Goal: Information Seeking & Learning: Learn about a topic

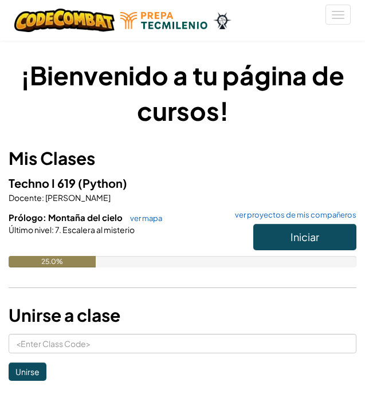
click at [97, 252] on div at bounding box center [183, 245] width 348 height 21
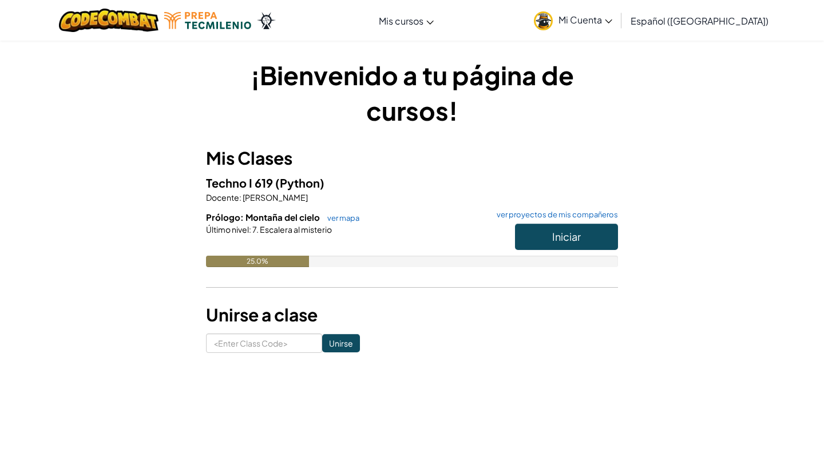
click at [542, 238] on button "Iniciar" at bounding box center [566, 237] width 103 height 26
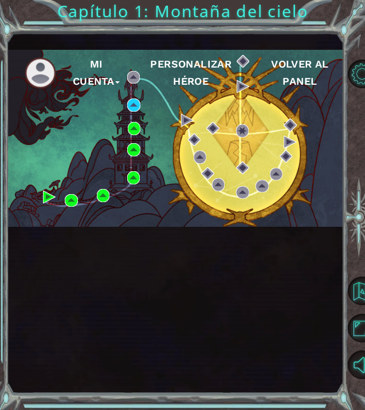
click at [33, 227] on div "Mi Cuenta Personalizar héroe Volver al panel" at bounding box center [174, 138] width 335 height 177
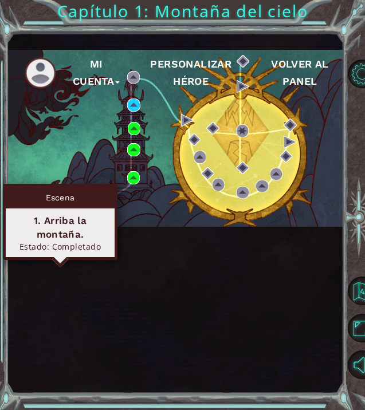
click at [45, 203] on img at bounding box center [49, 197] width 13 height 13
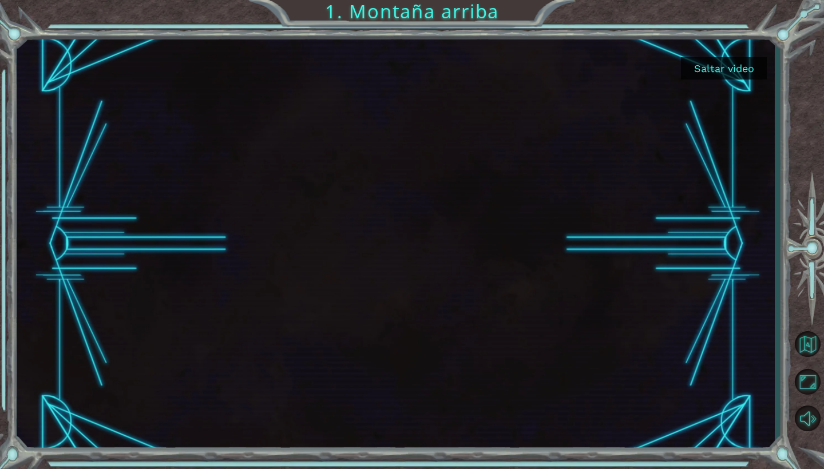
click at [706, 69] on button "Saltar video" at bounding box center [724, 68] width 86 height 22
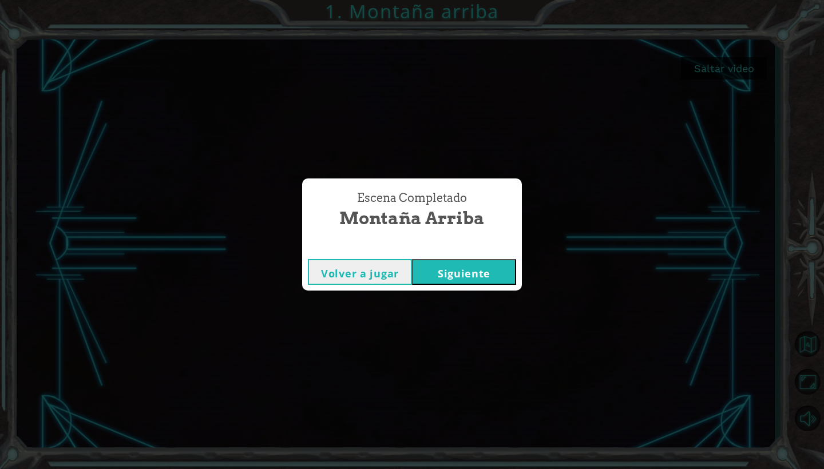
click at [478, 271] on button "Siguiente" at bounding box center [464, 272] width 104 height 26
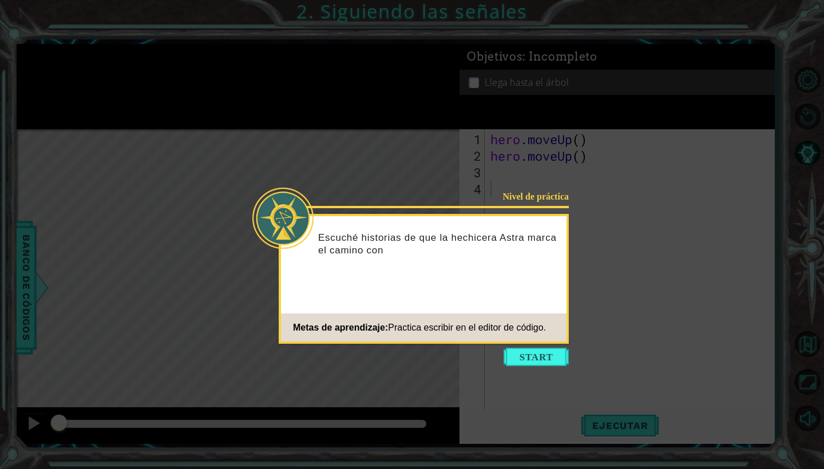
click at [206, 113] on icon at bounding box center [412, 234] width 824 height 469
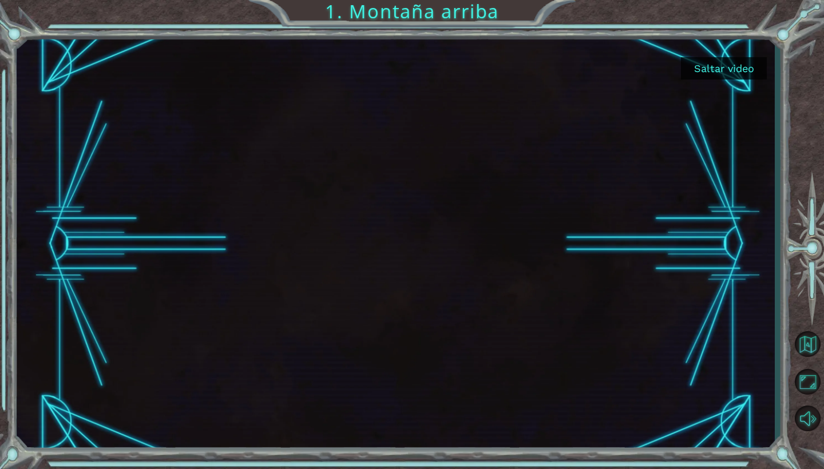
click at [724, 65] on button "Saltar video" at bounding box center [724, 68] width 86 height 22
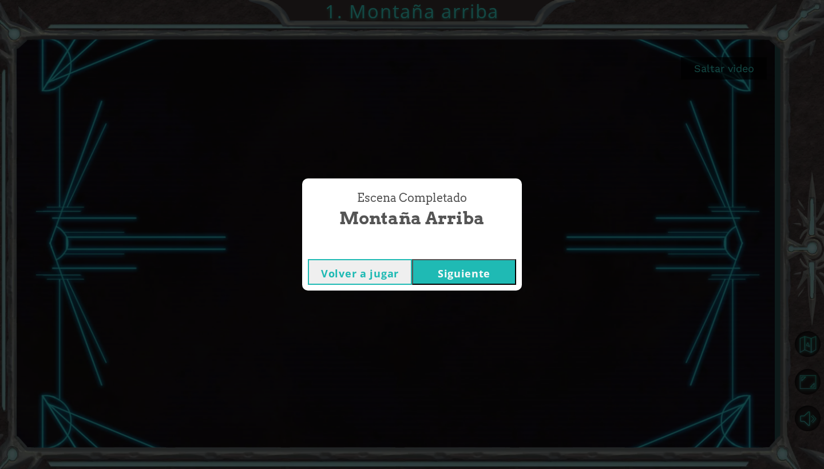
click at [391, 276] on button "Volver a jugar" at bounding box center [360, 272] width 104 height 26
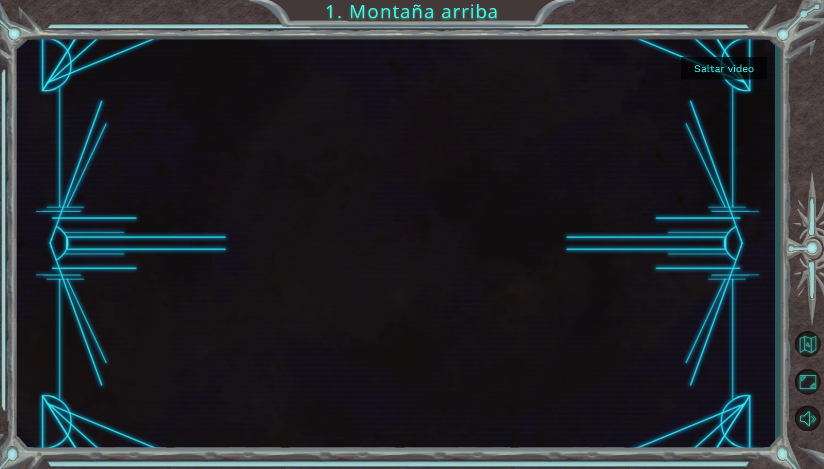
click at [715, 78] on button "Saltar video" at bounding box center [724, 68] width 86 height 22
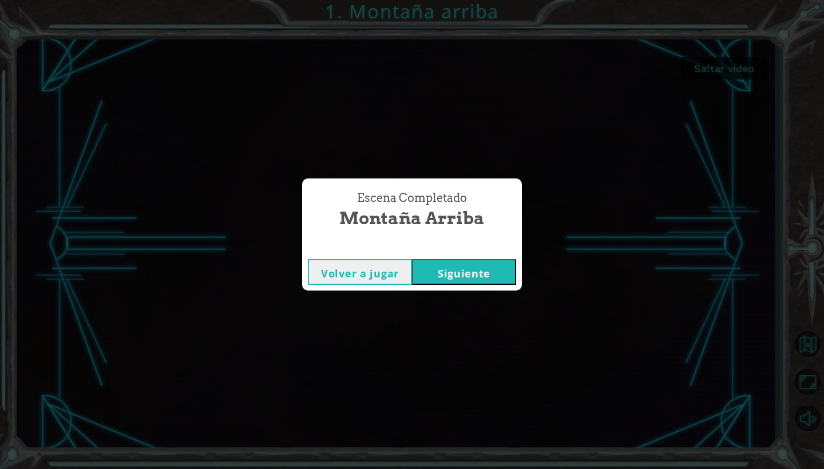
click at [376, 271] on button "Volver a jugar" at bounding box center [360, 272] width 104 height 26
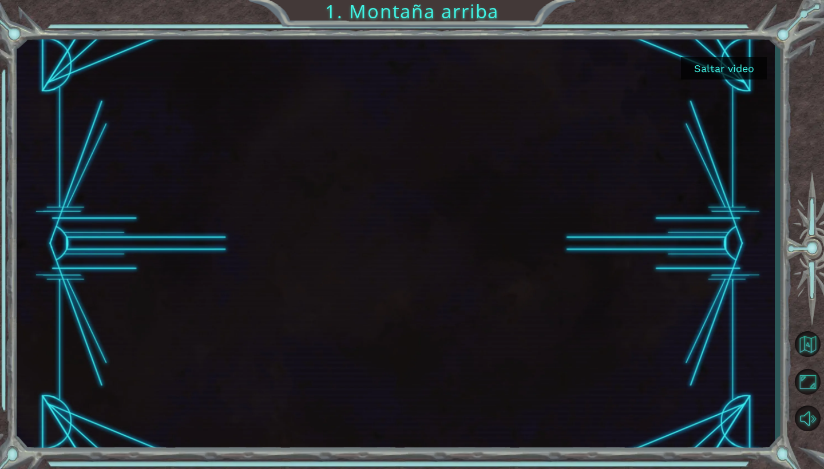
click at [722, 70] on button "Saltar video" at bounding box center [724, 68] width 86 height 22
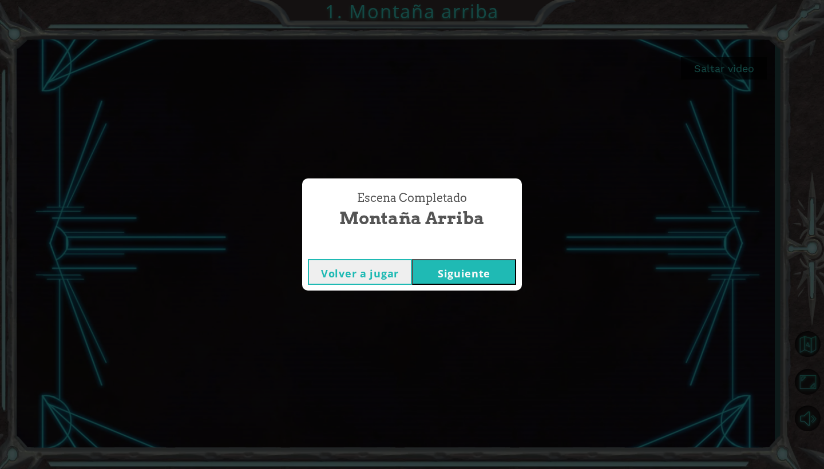
click at [450, 273] on button "Siguiente" at bounding box center [464, 272] width 104 height 26
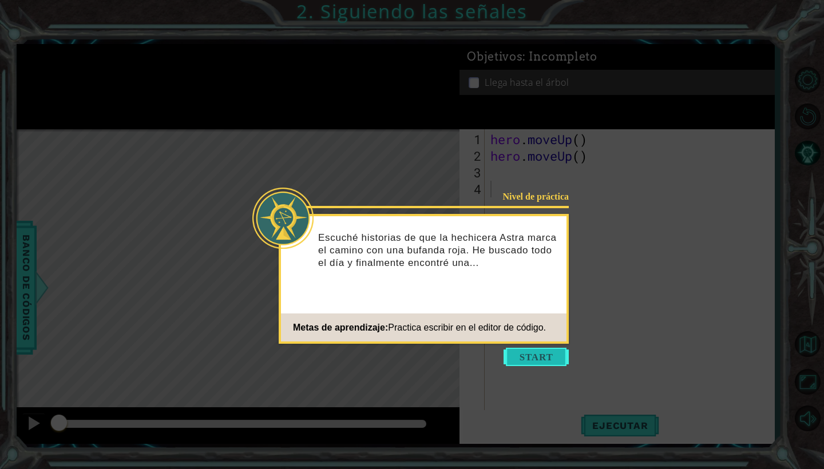
click at [524, 356] on button "Start" at bounding box center [536, 357] width 65 height 18
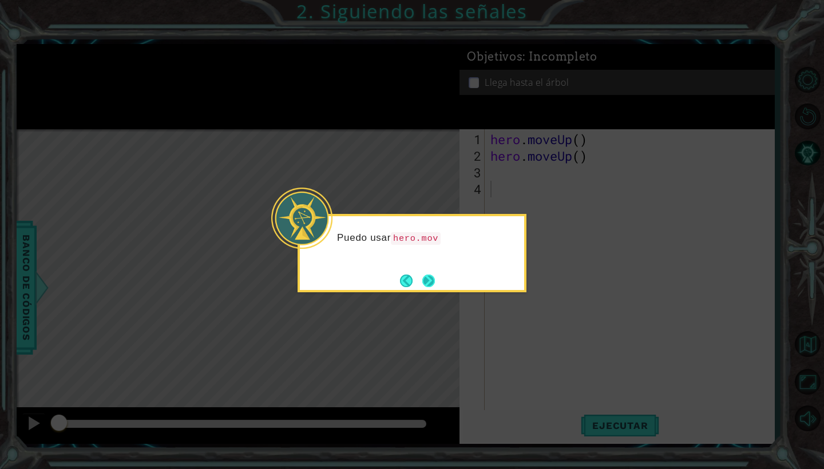
click at [423, 279] on button "Next" at bounding box center [428, 281] width 13 height 13
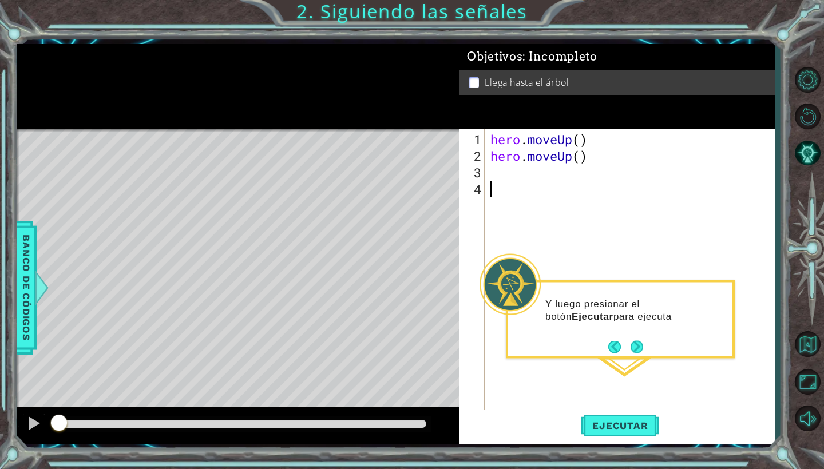
click at [633, 358] on div "Y luego presionar el botón Ejecutar para ejecuta" at bounding box center [620, 320] width 229 height 78
click at [633, 352] on button "Next" at bounding box center [637, 347] width 13 height 13
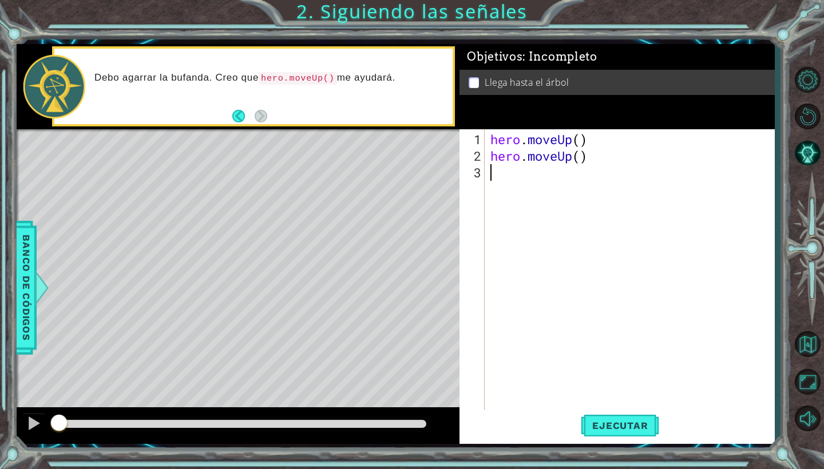
type textarea "hero.moveUp()"
click at [606, 427] on span "Ejecutar" at bounding box center [620, 425] width 78 height 11
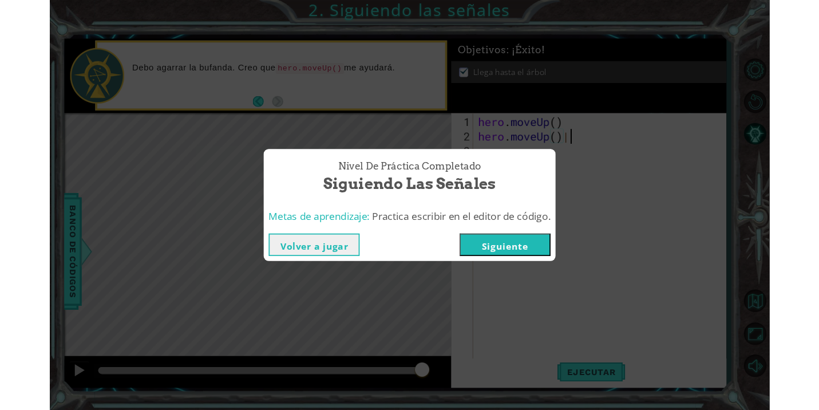
scroll to position [0, 4]
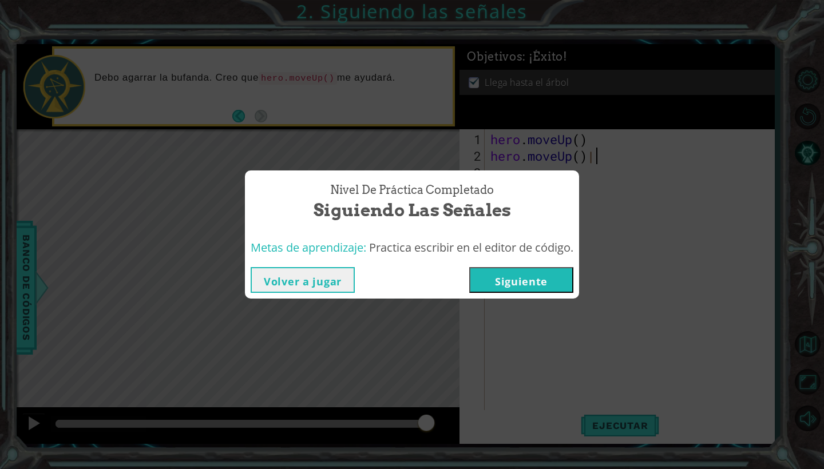
type textarea "hero.moveUp()|"
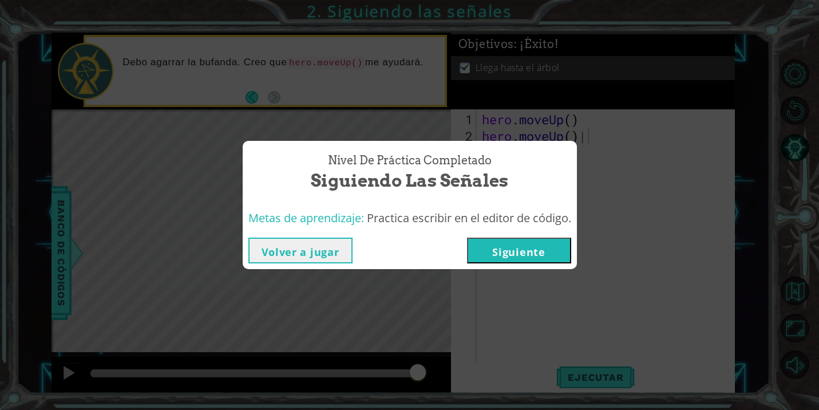
click at [537, 256] on button "Siguiente" at bounding box center [519, 251] width 104 height 26
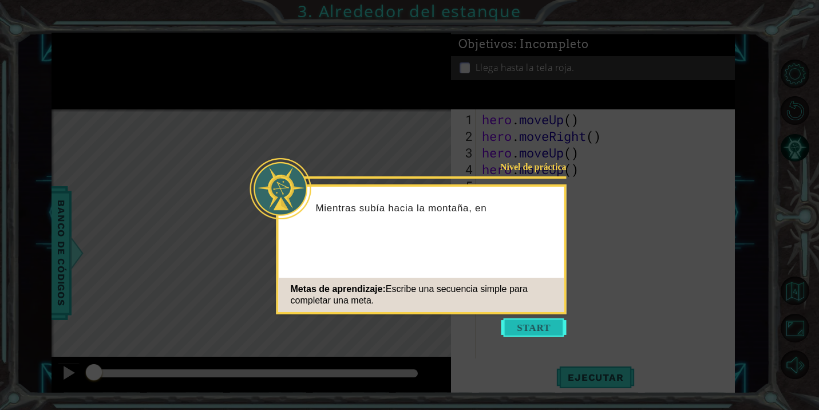
click at [540, 325] on button "Start" at bounding box center [534, 327] width 65 height 18
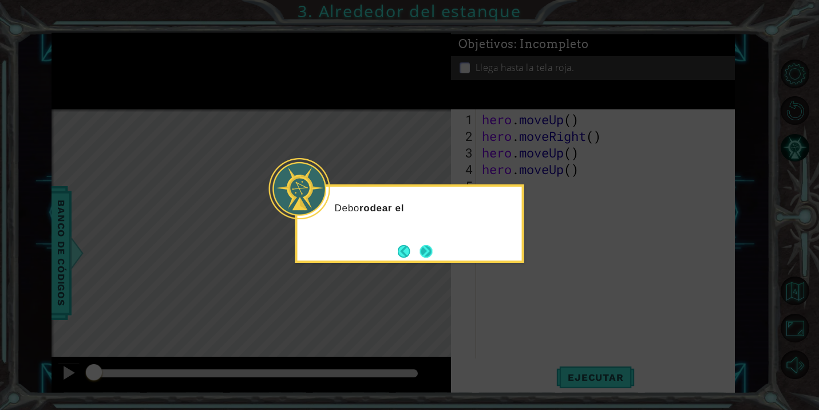
click at [429, 247] on button "Next" at bounding box center [426, 251] width 13 height 13
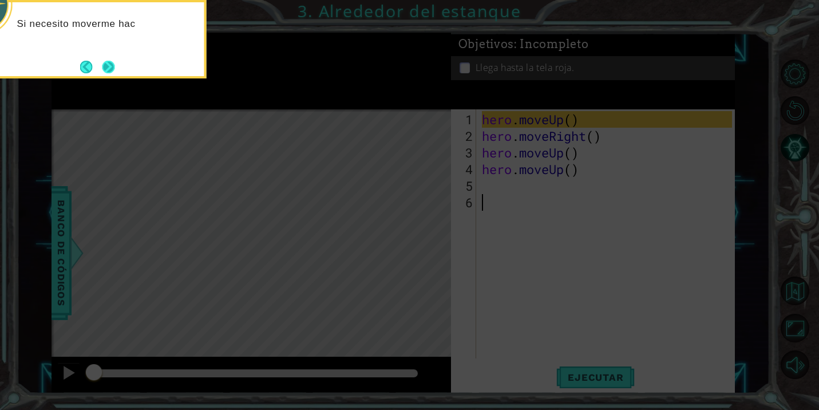
click at [112, 67] on button "Next" at bounding box center [108, 67] width 13 height 13
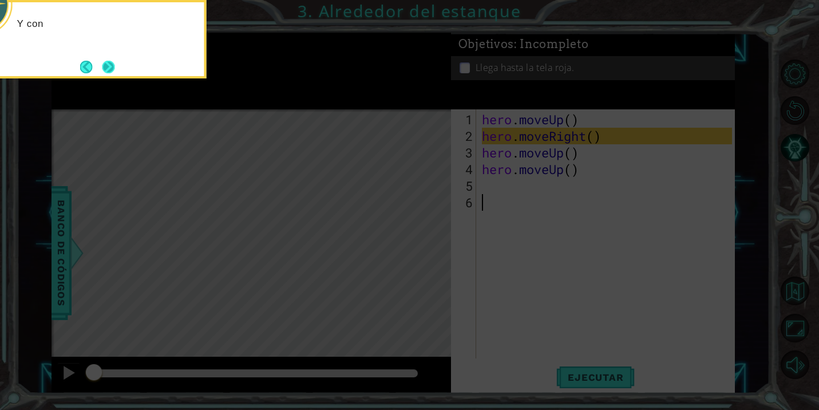
click at [112, 66] on button "Next" at bounding box center [108, 67] width 13 height 13
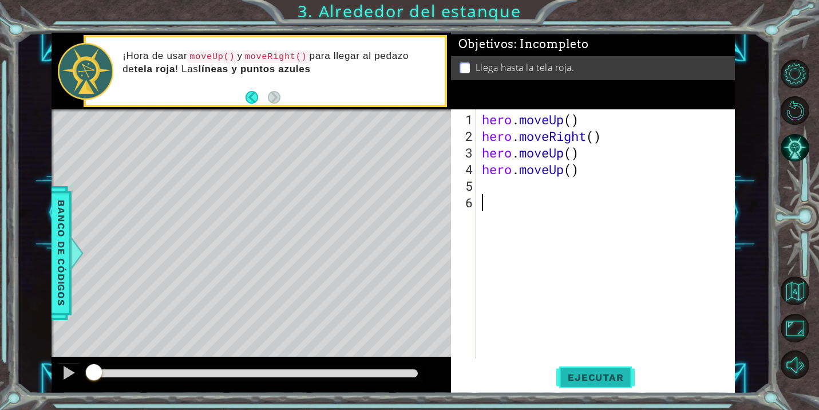
click at [586, 374] on span "Ejecutar" at bounding box center [595, 377] width 78 height 11
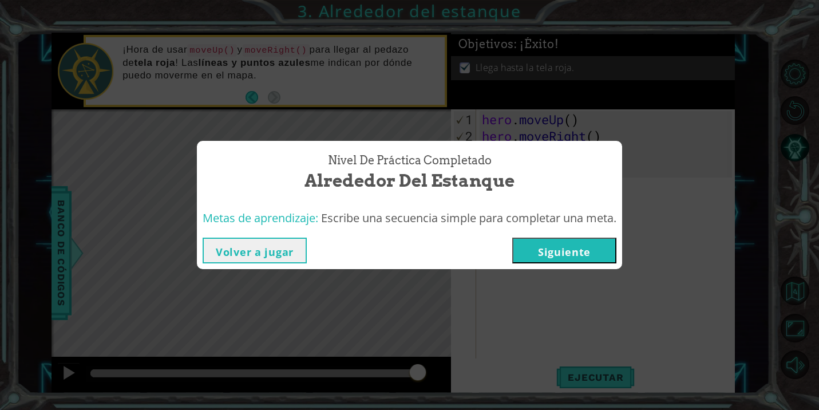
click at [568, 264] on div "Volver a jugar Siguiente" at bounding box center [409, 250] width 425 height 37
click at [568, 248] on button "Siguiente" at bounding box center [564, 251] width 104 height 26
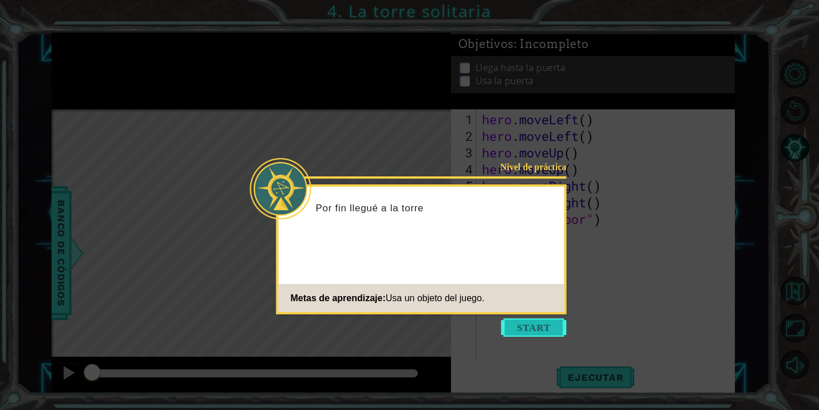
click at [531, 325] on button "Start" at bounding box center [534, 327] width 65 height 18
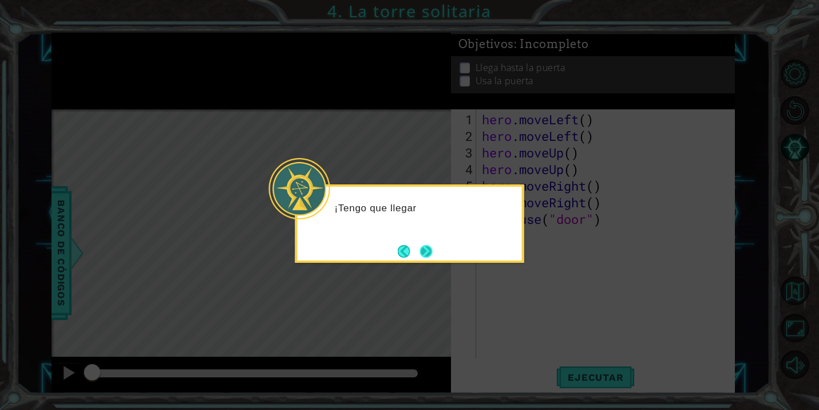
click at [427, 250] on button "Next" at bounding box center [426, 251] width 13 height 13
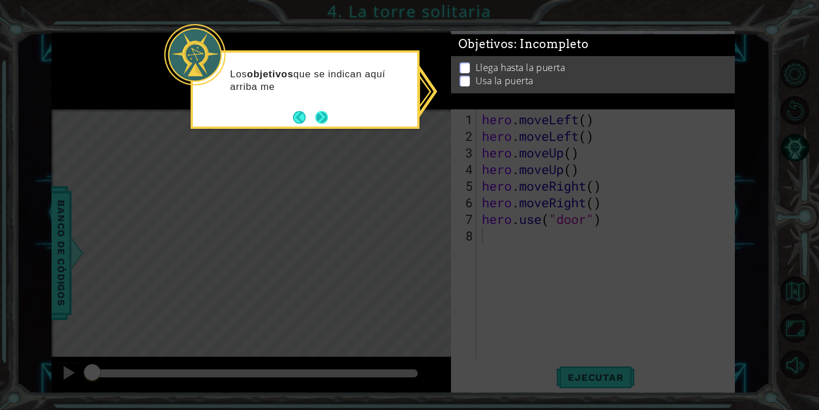
click at [322, 116] on button "Next" at bounding box center [321, 117] width 13 height 13
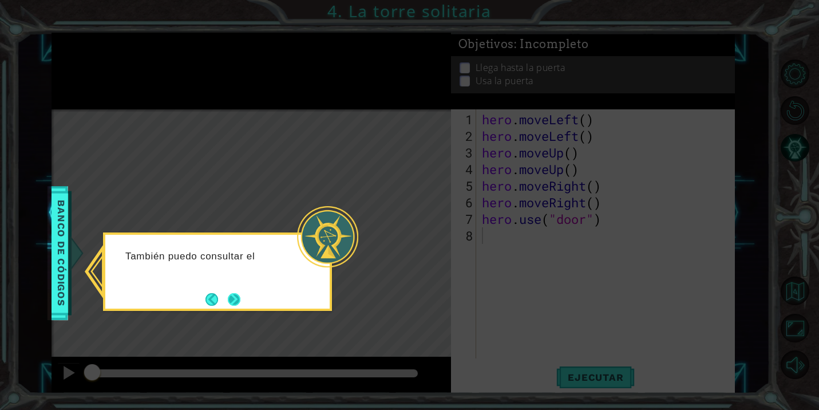
click at [240, 299] on button "Next" at bounding box center [234, 299] width 13 height 13
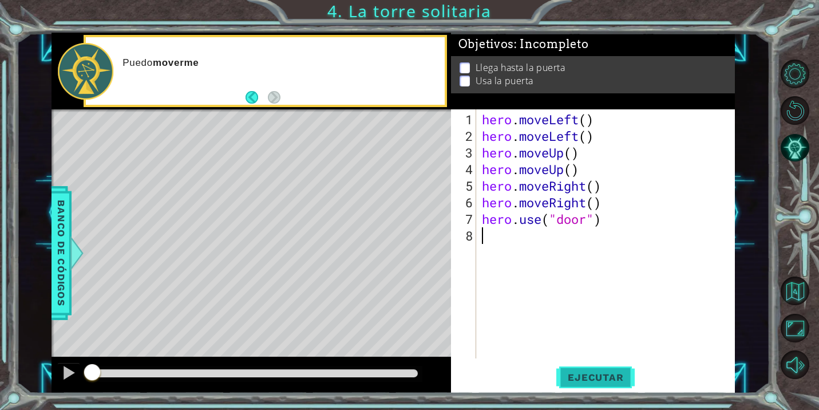
click at [583, 374] on span "Ejecutar" at bounding box center [595, 377] width 78 height 11
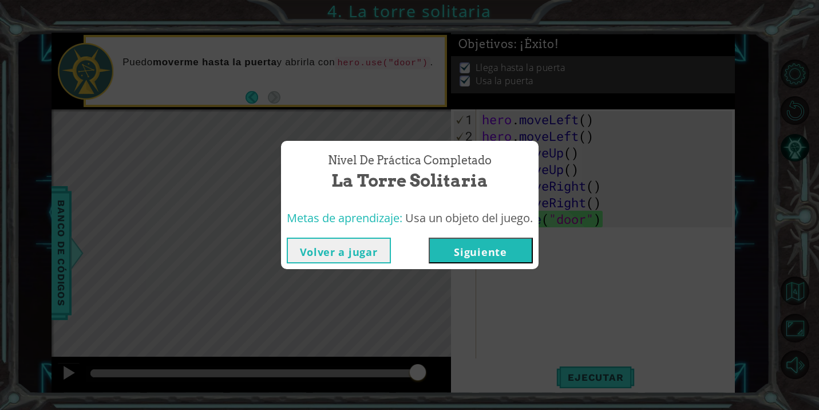
click at [470, 246] on button "Siguiente" at bounding box center [481, 251] width 104 height 26
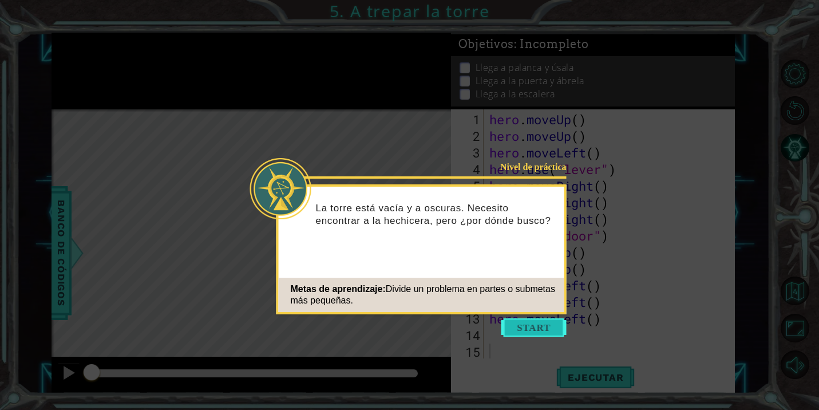
click at [527, 325] on button "Start" at bounding box center [534, 327] width 65 height 18
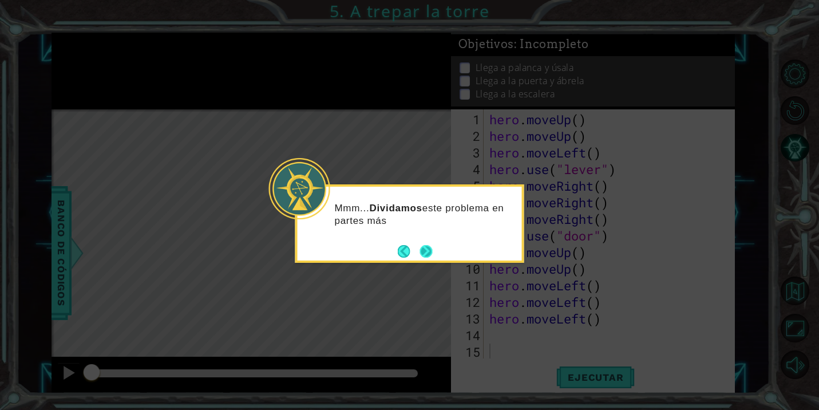
click at [429, 250] on button "Next" at bounding box center [426, 251] width 13 height 13
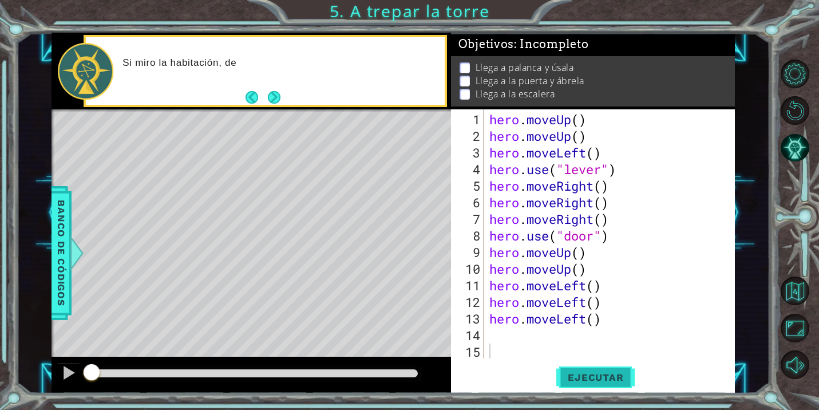
click at [599, 382] on span "Ejecutar" at bounding box center [595, 377] width 78 height 11
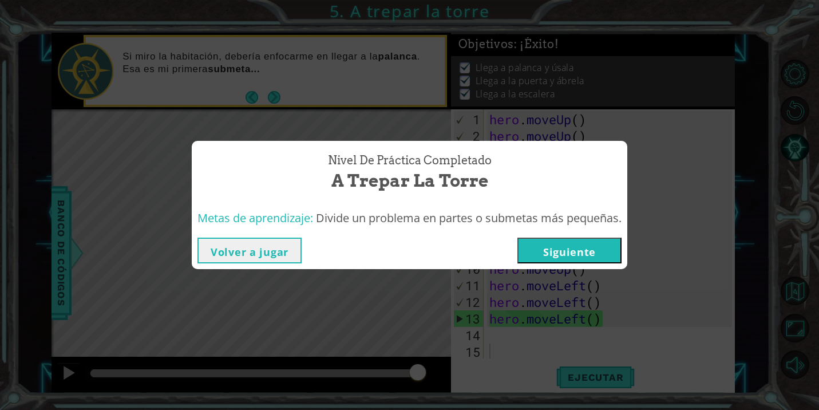
click at [558, 247] on button "Siguiente" at bounding box center [570, 251] width 104 height 26
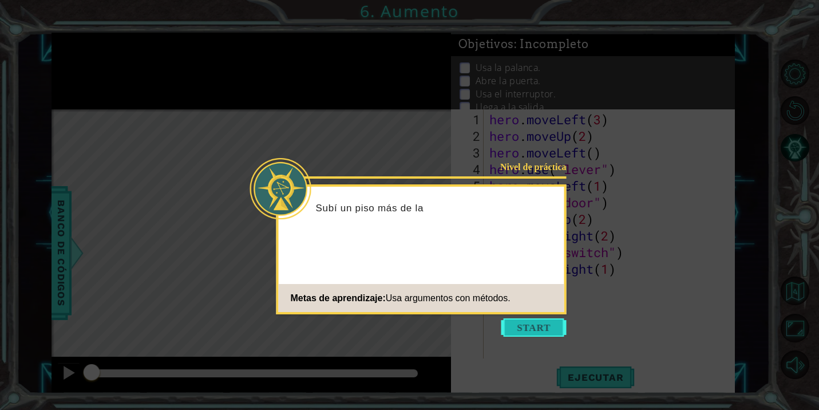
click at [538, 325] on button "Start" at bounding box center [534, 327] width 65 height 18
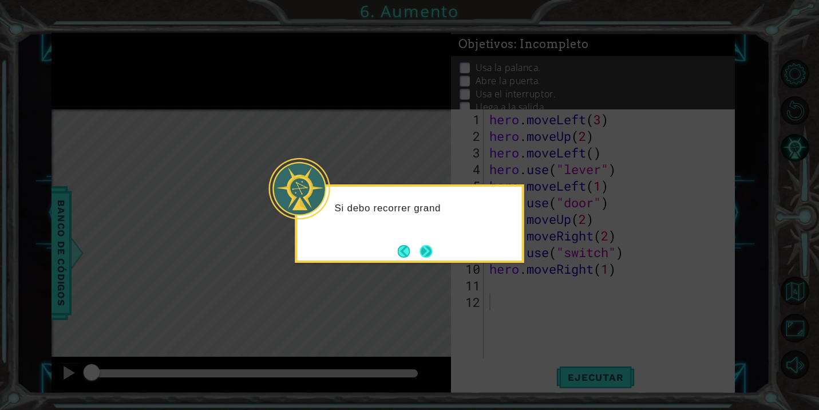
click at [421, 254] on button "Next" at bounding box center [426, 251] width 13 height 13
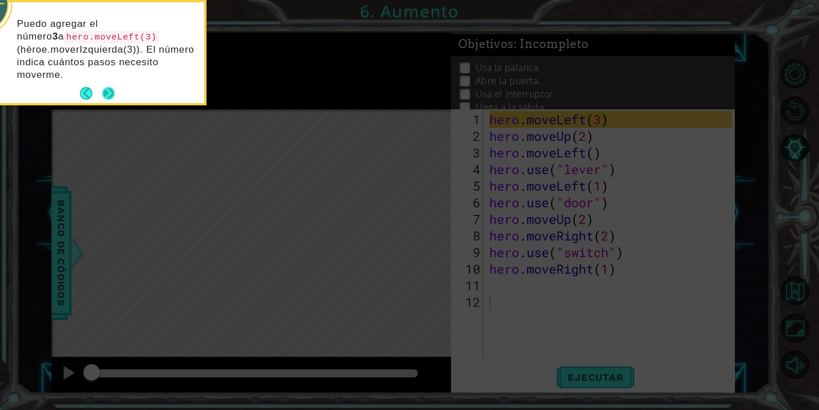
click at [110, 87] on button "Next" at bounding box center [108, 93] width 13 height 13
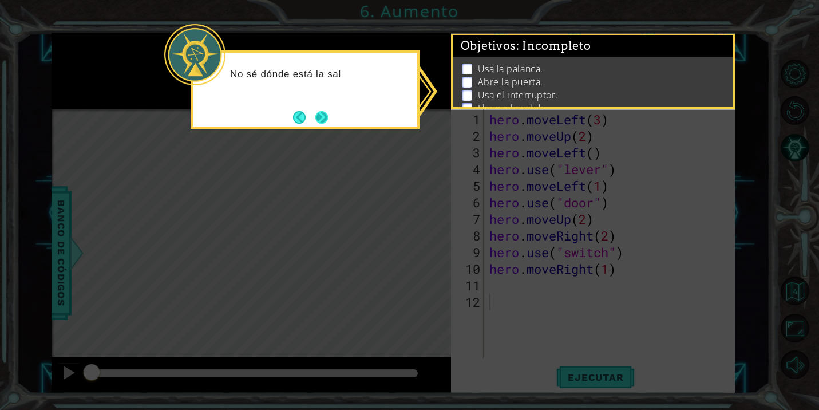
click at [318, 115] on button "Next" at bounding box center [321, 117] width 13 height 13
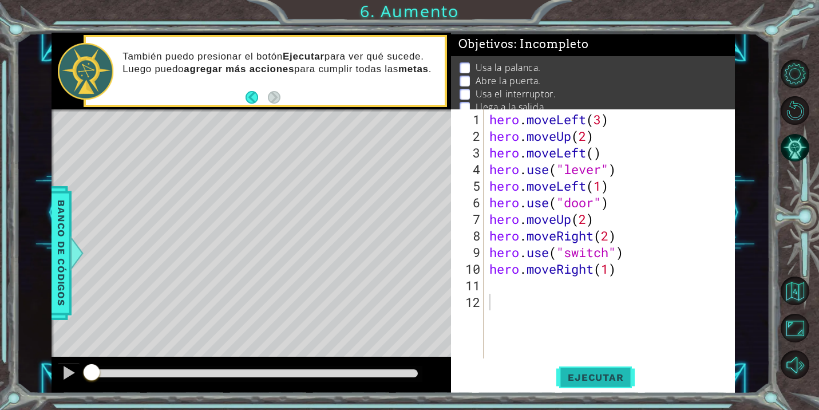
click at [597, 372] on span "Ejecutar" at bounding box center [595, 377] width 78 height 11
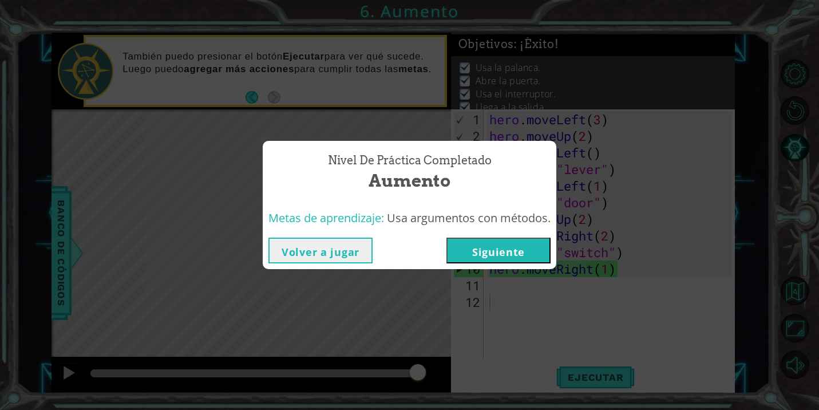
click at [504, 253] on button "Siguiente" at bounding box center [499, 251] width 104 height 26
